Goal: Navigation & Orientation: Find specific page/section

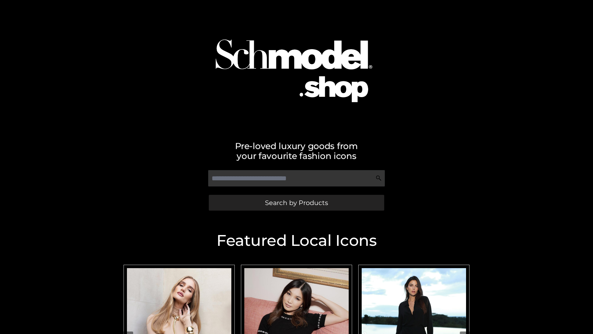
click at [296, 202] on span "Search by Products" at bounding box center [296, 202] width 63 height 6
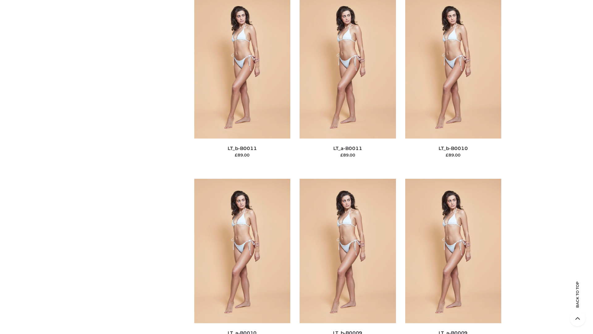
scroll to position [2775, 0]
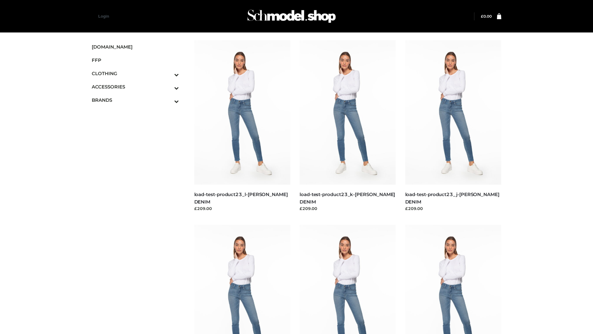
scroll to position [542, 0]
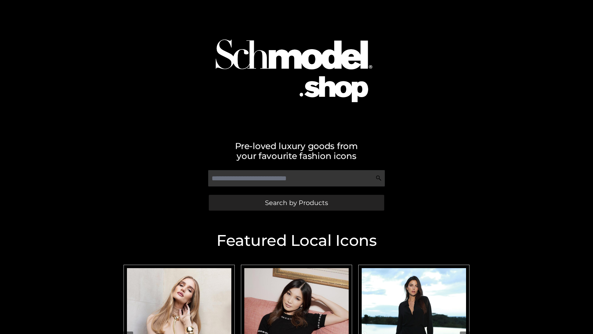
click at [296, 202] on span "Search by Products" at bounding box center [296, 202] width 63 height 6
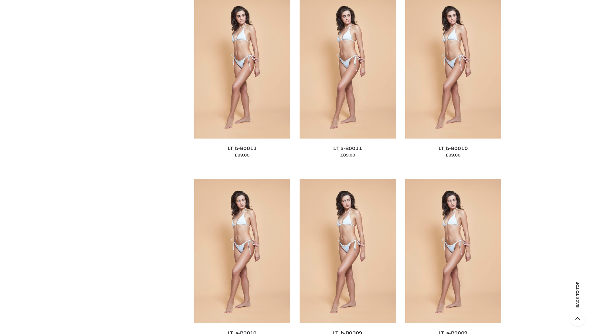
scroll to position [2775, 0]
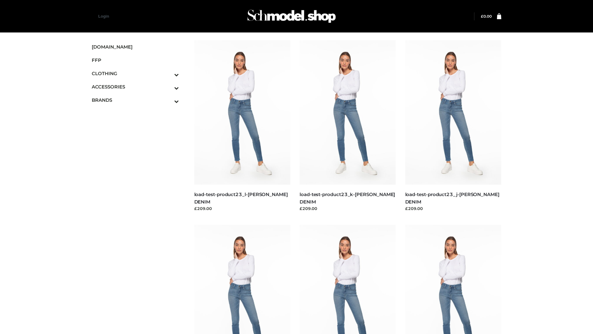
scroll to position [542, 0]
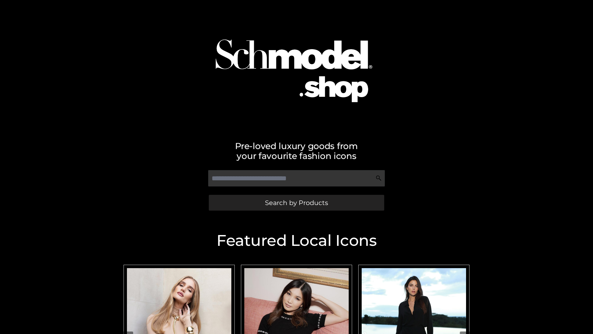
click at [296, 202] on span "Search by Products" at bounding box center [296, 202] width 63 height 6
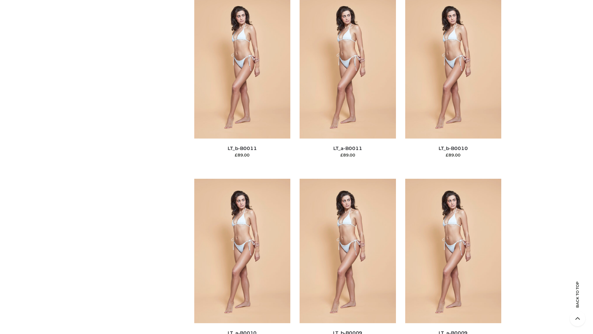
scroll to position [2775, 0]
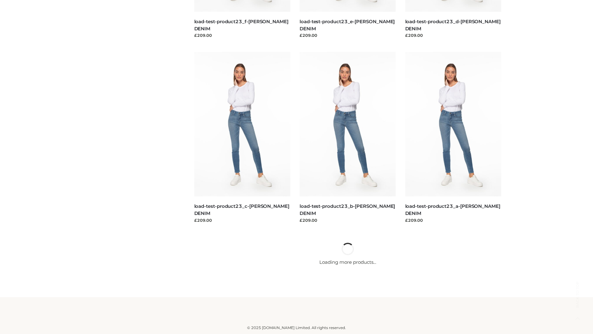
scroll to position [542, 0]
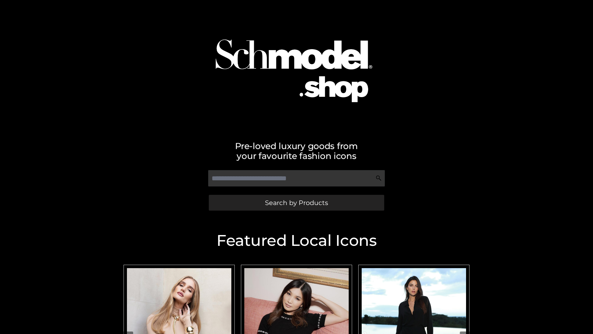
click at [296, 202] on span "Search by Products" at bounding box center [296, 202] width 63 height 6
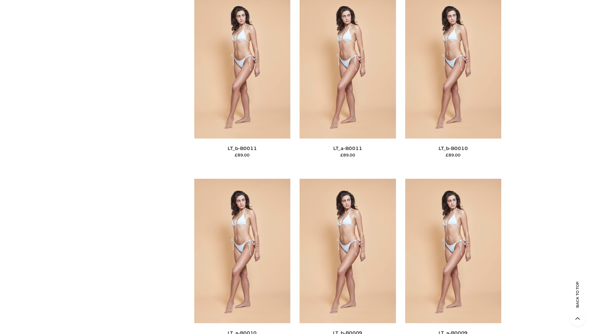
scroll to position [2775, 0]
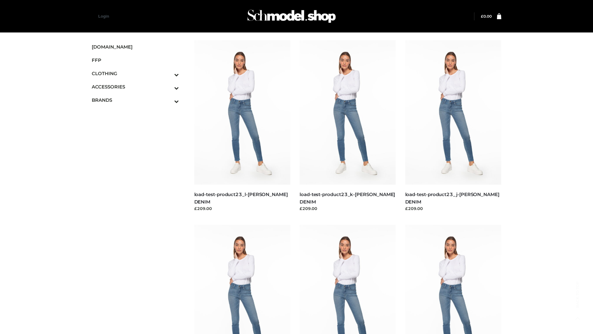
scroll to position [542, 0]
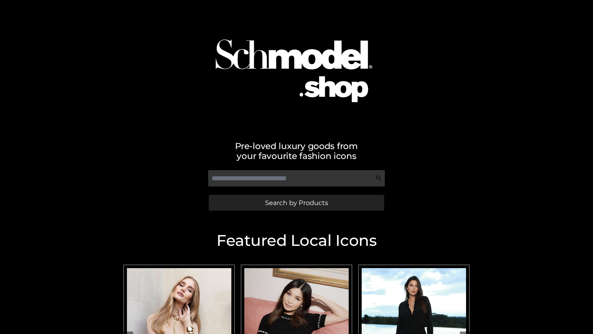
click at [296, 202] on span "Search by Products" at bounding box center [296, 202] width 63 height 6
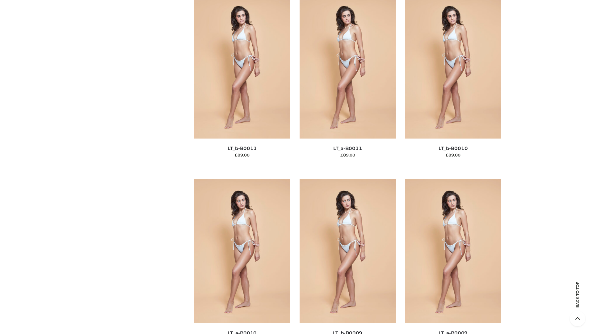
scroll to position [2775, 0]
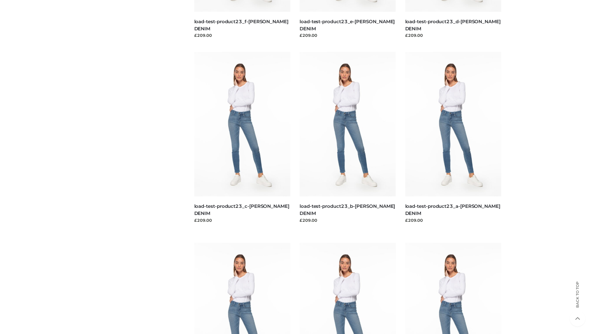
scroll to position [542, 0]
